Goal: Task Accomplishment & Management: Complete application form

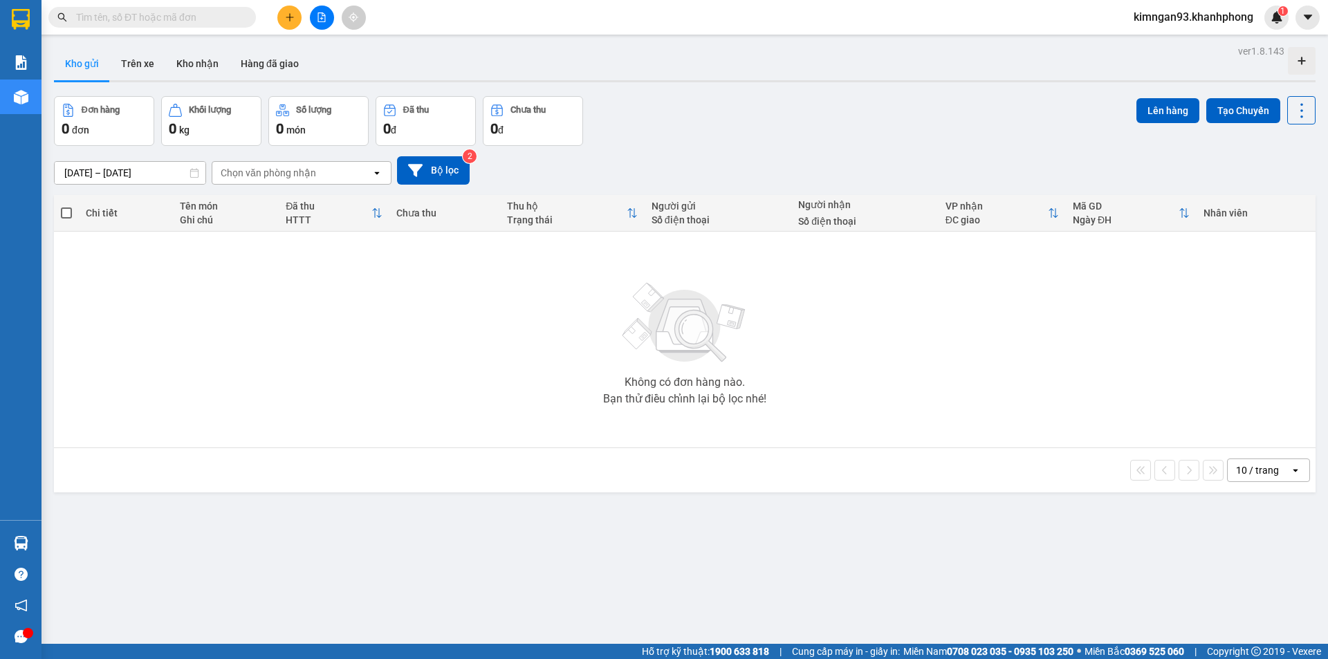
click at [285, 15] on icon "plus" at bounding box center [290, 17] width 10 height 10
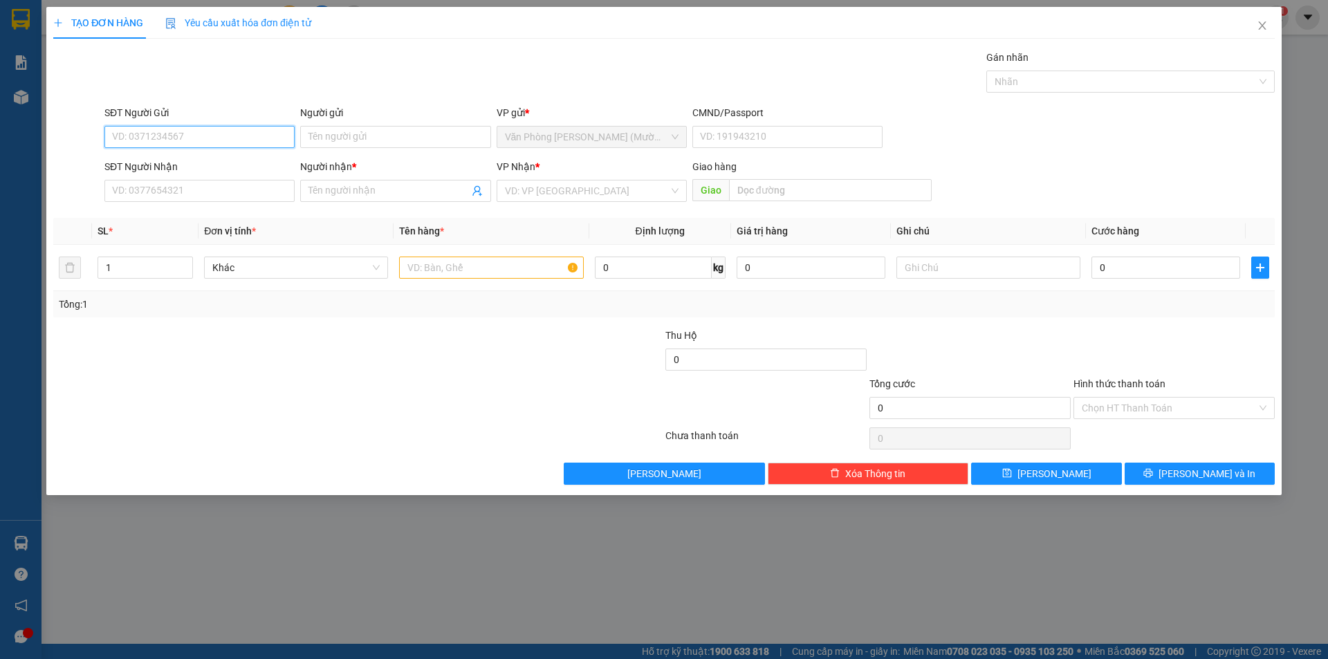
click at [201, 135] on input "SĐT Người Gửi" at bounding box center [199, 137] width 190 height 22
type input "0905172757"
type input "PHƯƠNG"
type input "0905172757"
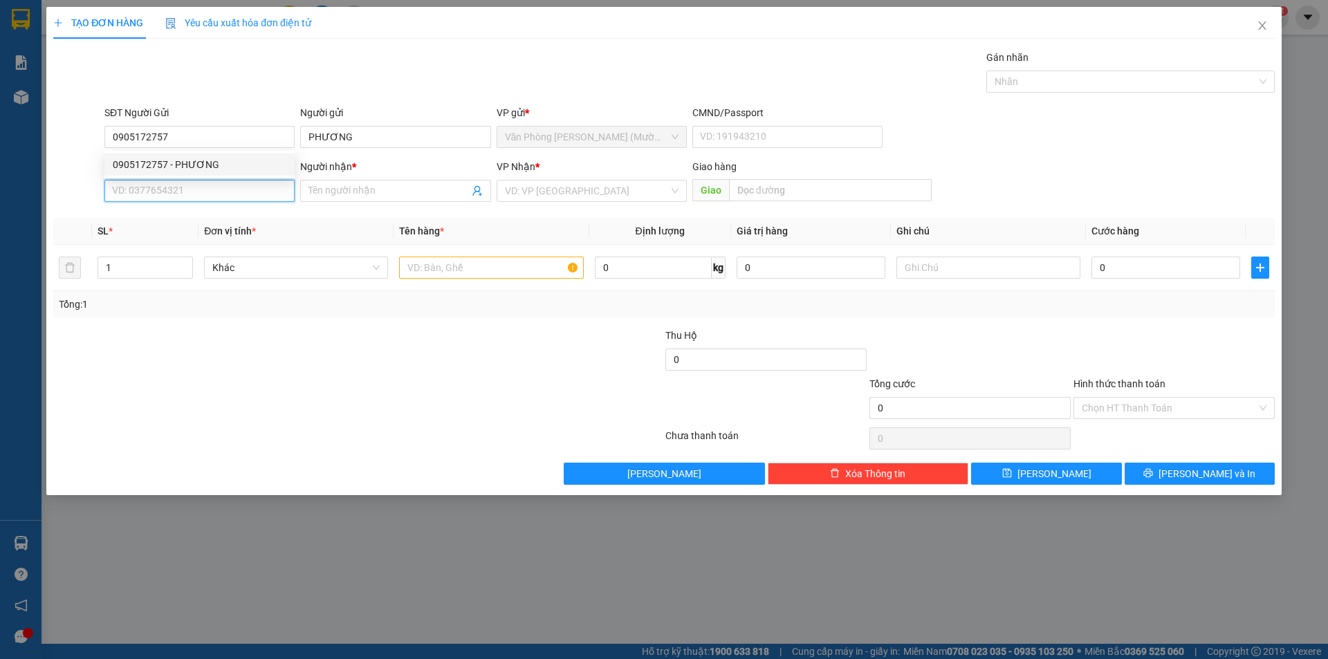
click at [187, 193] on input "SĐT Người Nhận" at bounding box center [199, 191] width 190 height 22
click at [159, 235] on div "0982043142 - VŨ" at bounding box center [200, 240] width 174 height 15
type input "0982043142"
type input "VŨ"
click at [481, 272] on input "text" at bounding box center [491, 268] width 184 height 22
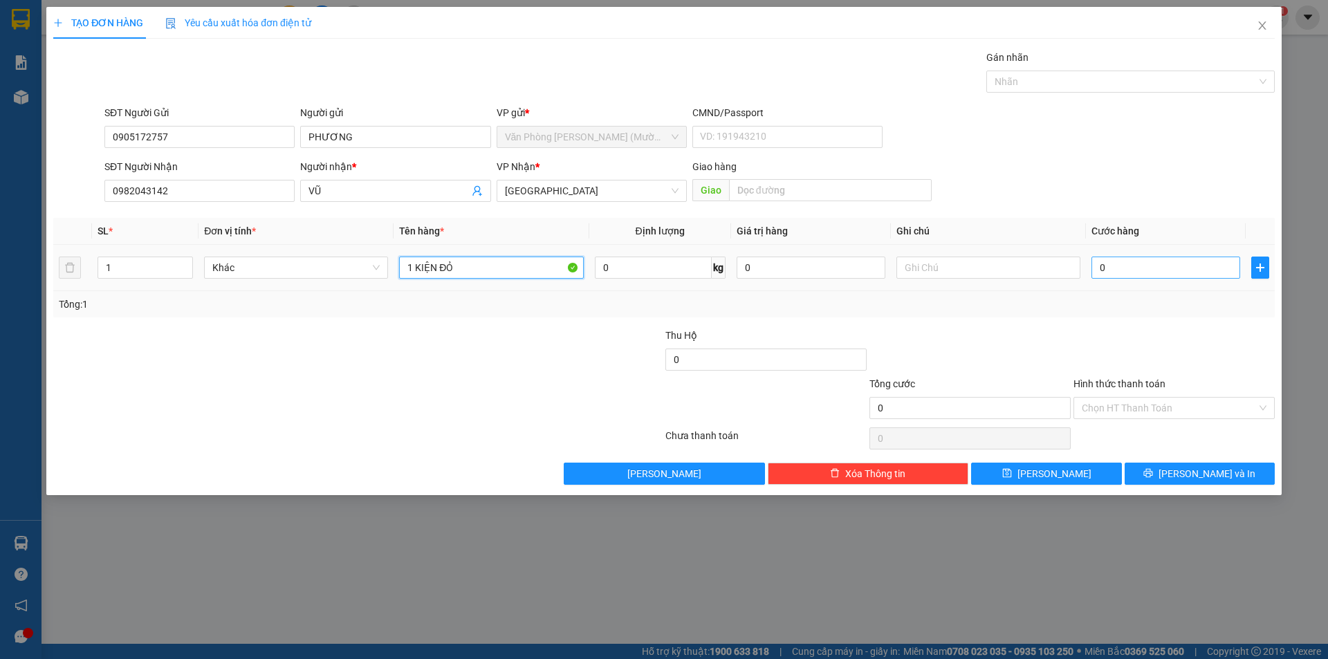
type input "1 KIỆN ĐỎ"
click at [1163, 268] on input "0" at bounding box center [1166, 268] width 149 height 22
type input "3"
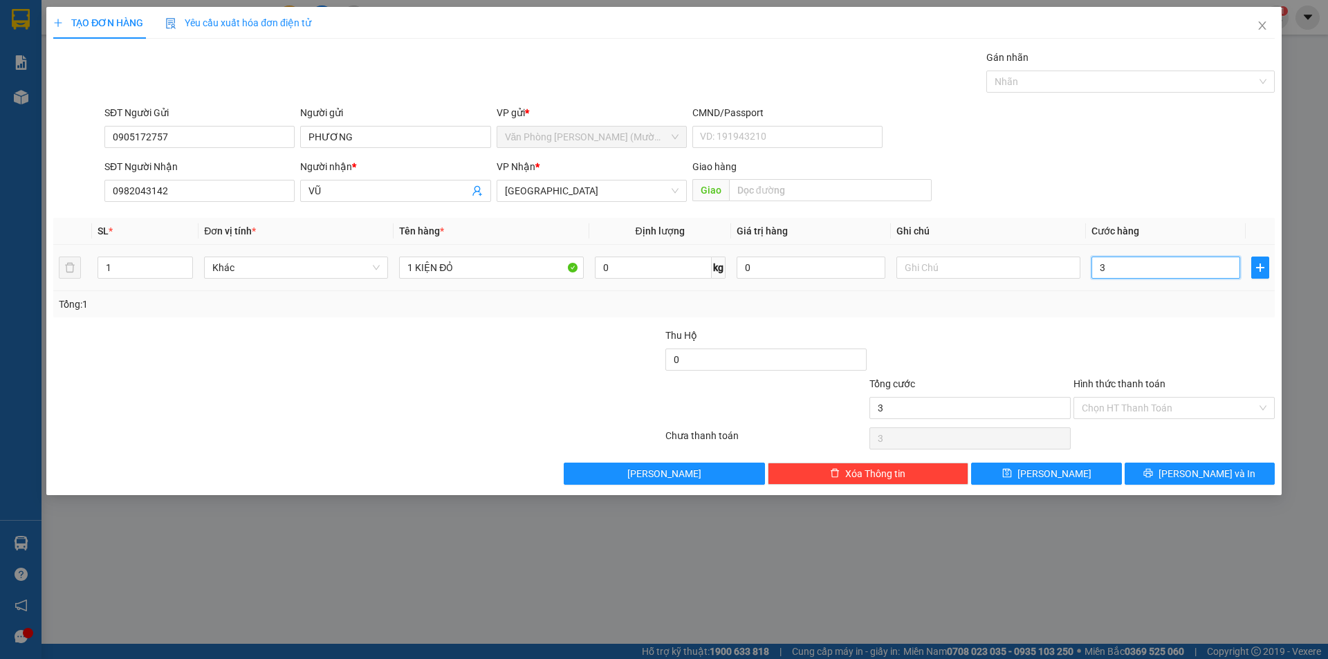
type input "30"
type input "30.000"
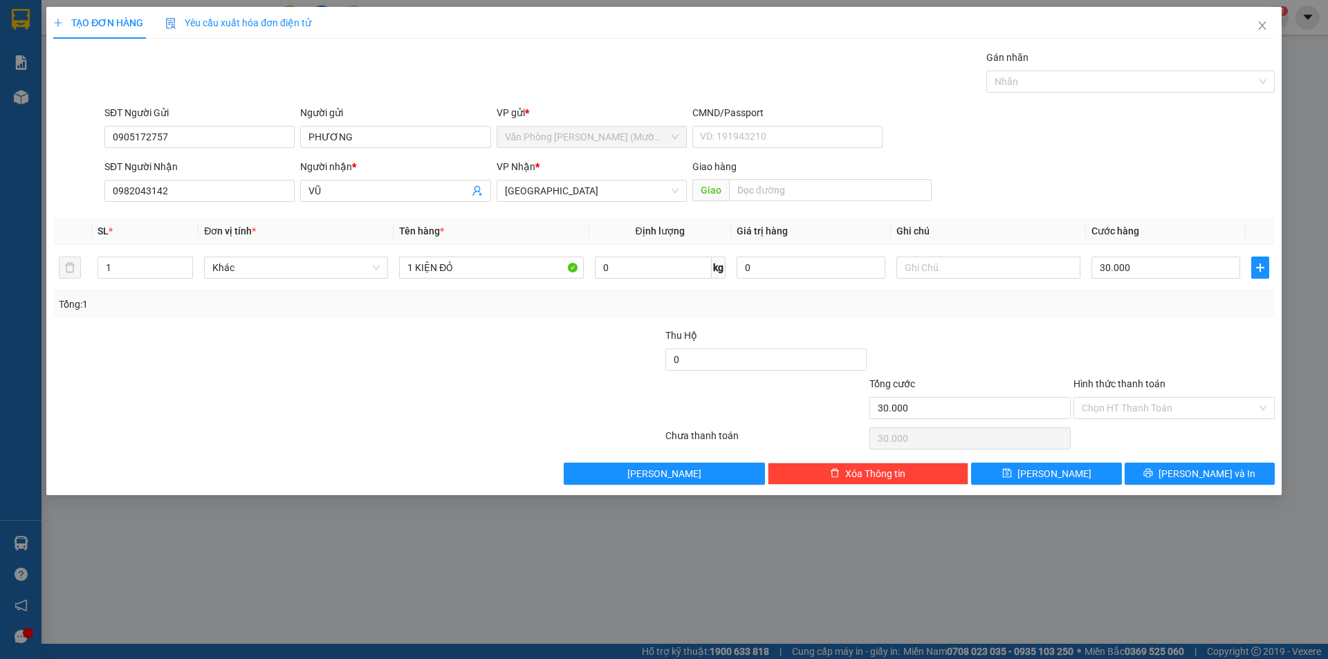
click at [1083, 195] on div "SĐT Người Nhận 0982043142 Người nhận * VŨ VP Nhận * Đà Lạt Giao hàng Giao" at bounding box center [690, 183] width 1176 height 48
click at [1112, 409] on input "Hình thức thanh toán" at bounding box center [1169, 408] width 175 height 21
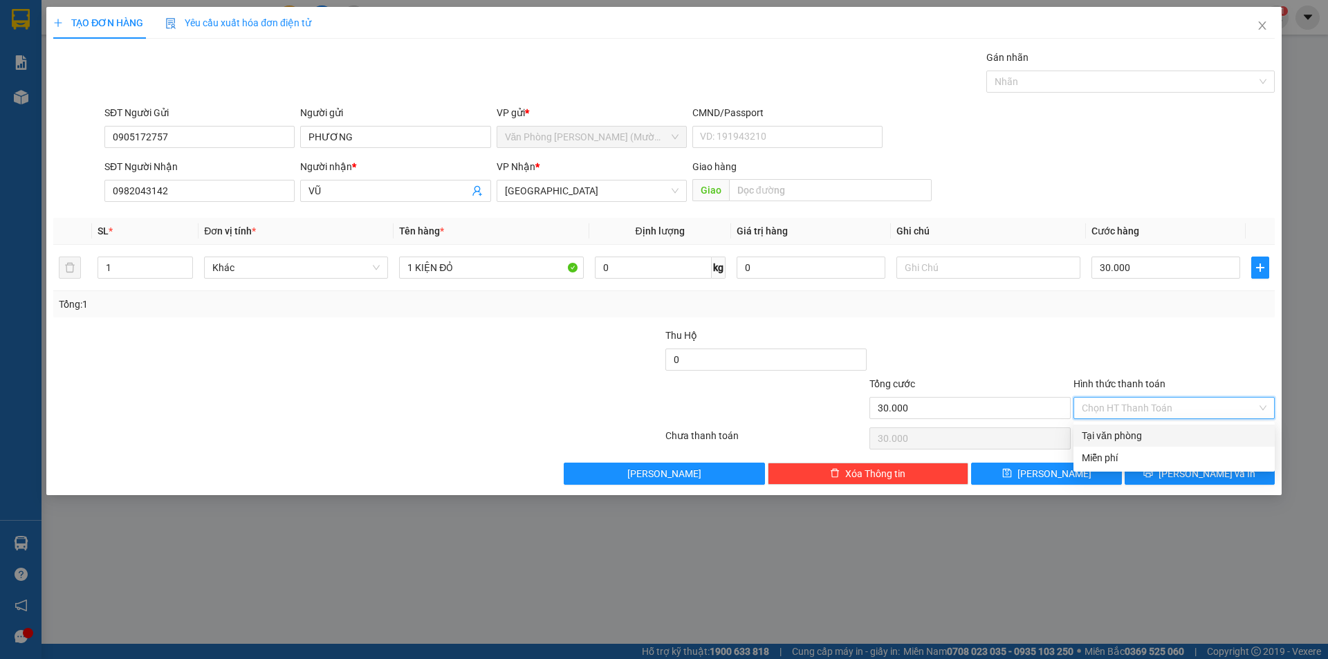
click at [1112, 427] on div "Tại văn phòng" at bounding box center [1174, 436] width 201 height 22
type input "0"
click at [1165, 477] on button "[PERSON_NAME] và In" at bounding box center [1200, 474] width 150 height 22
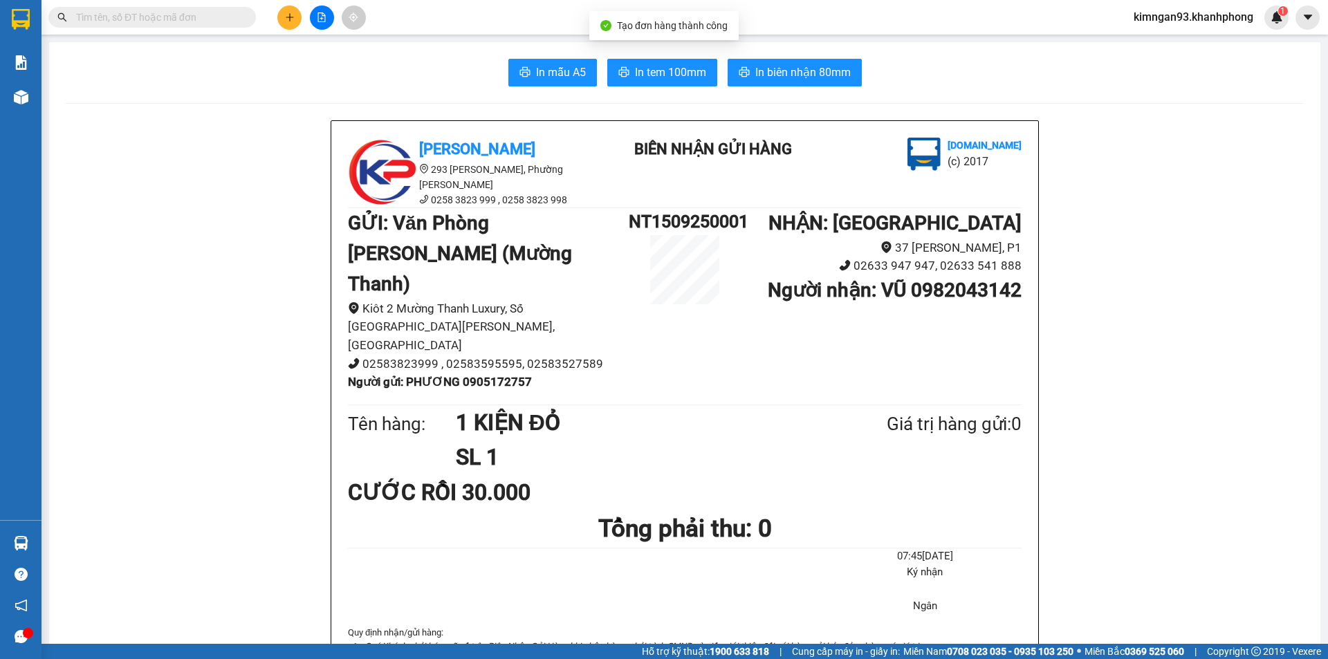
click at [789, 66] on span "In biên nhận 80mm" at bounding box center [802, 72] width 95 height 17
click at [531, 83] on button "In mẫu A5" at bounding box center [552, 73] width 89 height 28
